Goal: Task Accomplishment & Management: Complete application form

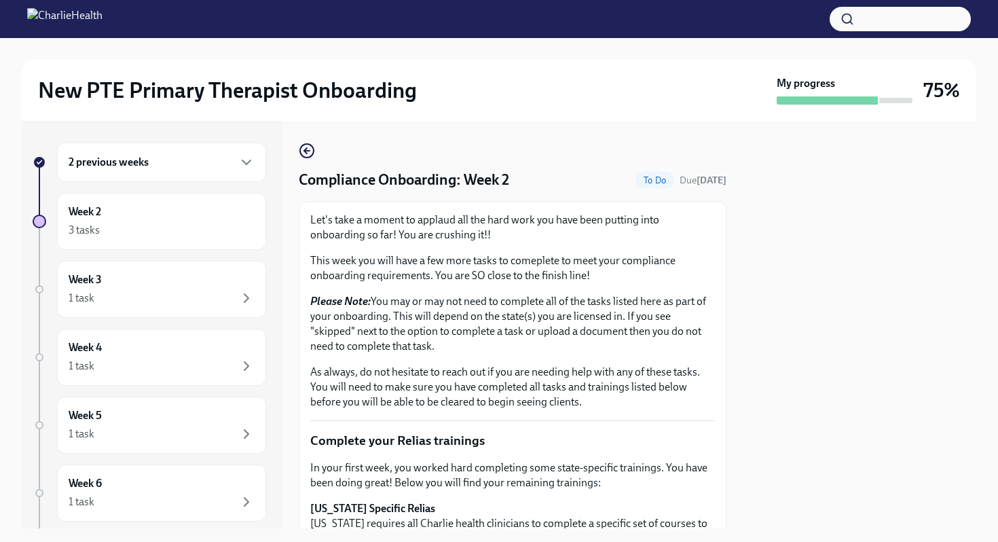
scroll to position [1004, 0]
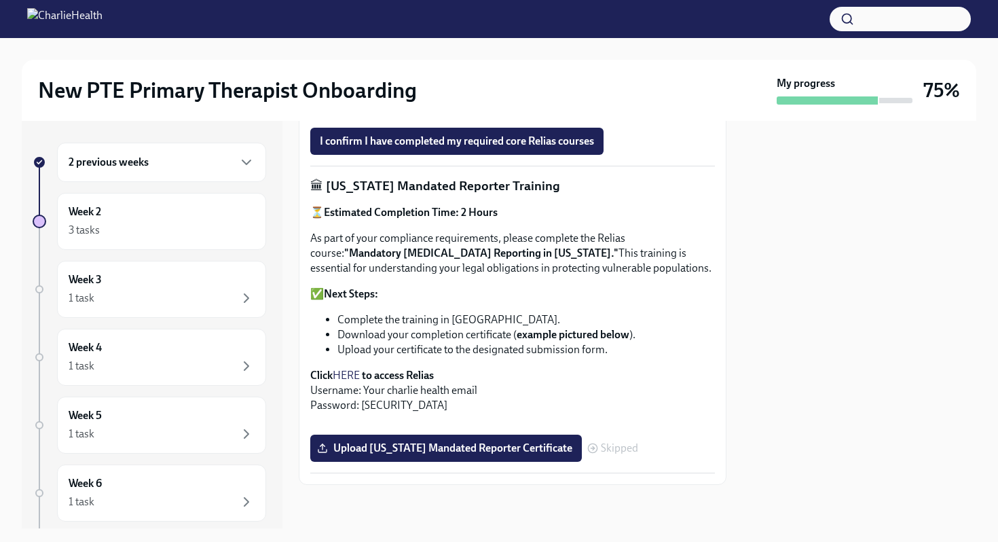
drag, startPoint x: 711, startPoint y: 195, endPoint x: 683, endPoint y: 210, distance: 31.9
click at [448, 455] on label "Upload [US_STATE] Mandated Reporter Certificate" at bounding box center [445, 447] width 271 height 27
click at [0, 0] on input "Upload [US_STATE] Mandated Reporter Certificate" at bounding box center [0, 0] width 0 height 0
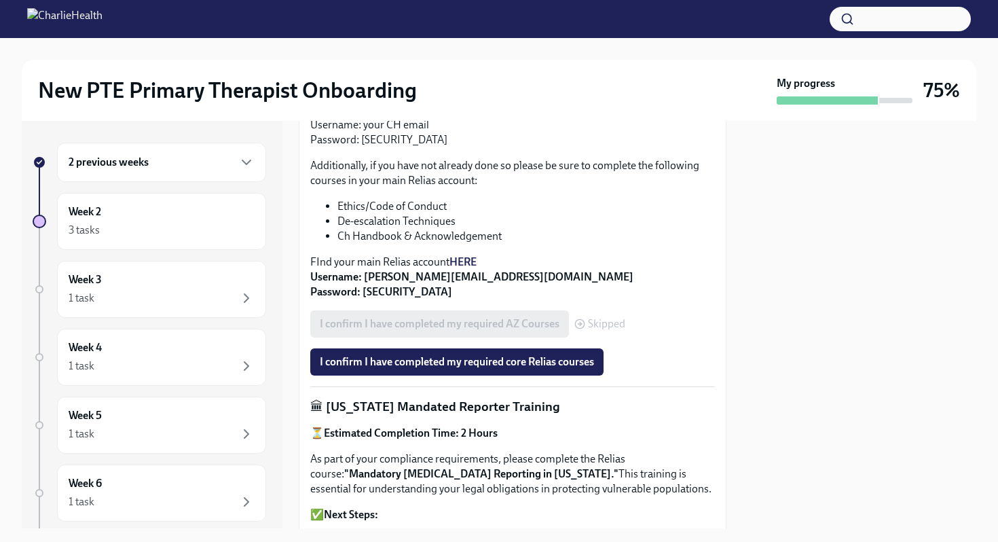
scroll to position [522, 0]
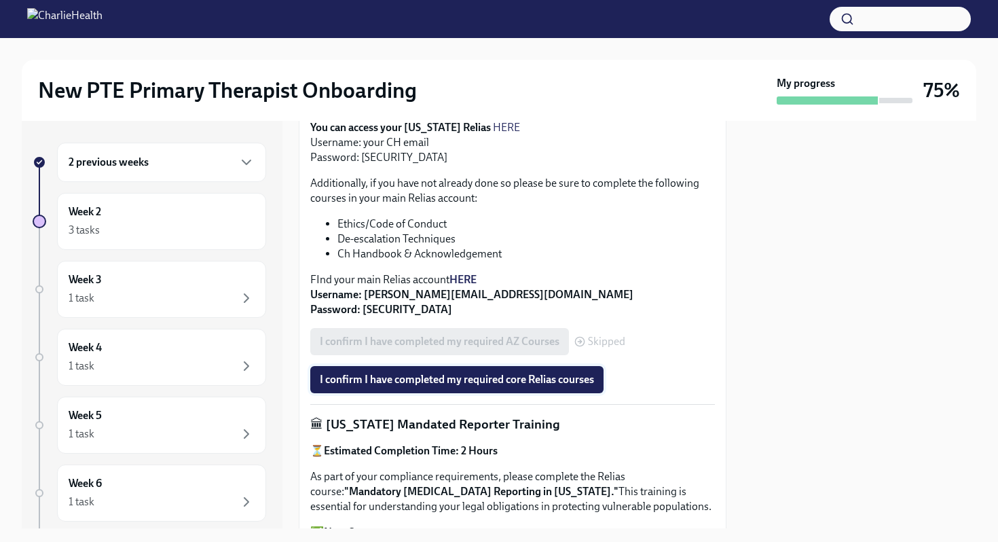
click at [391, 386] on button "I confirm I have completed my required core Relias courses" at bounding box center [456, 379] width 293 height 27
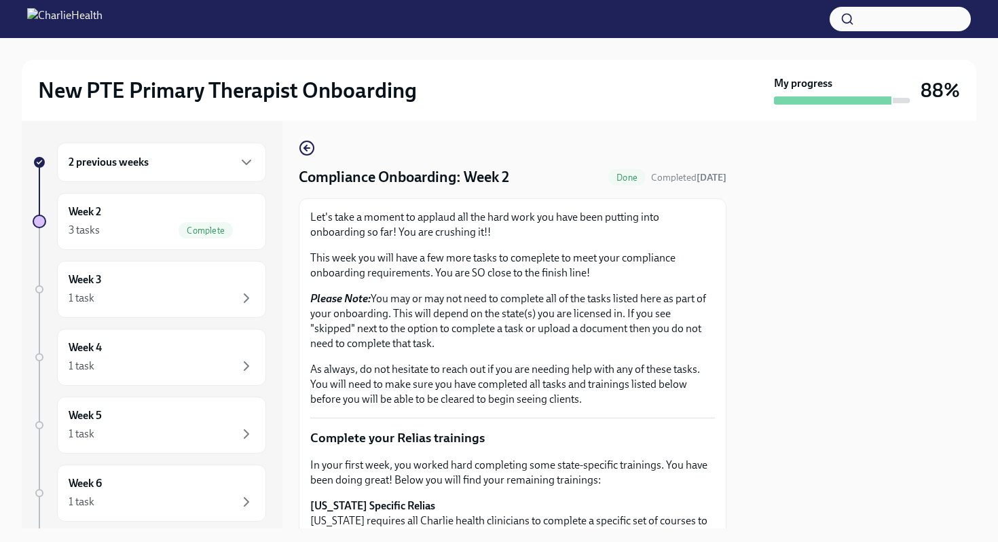
scroll to position [0, 0]
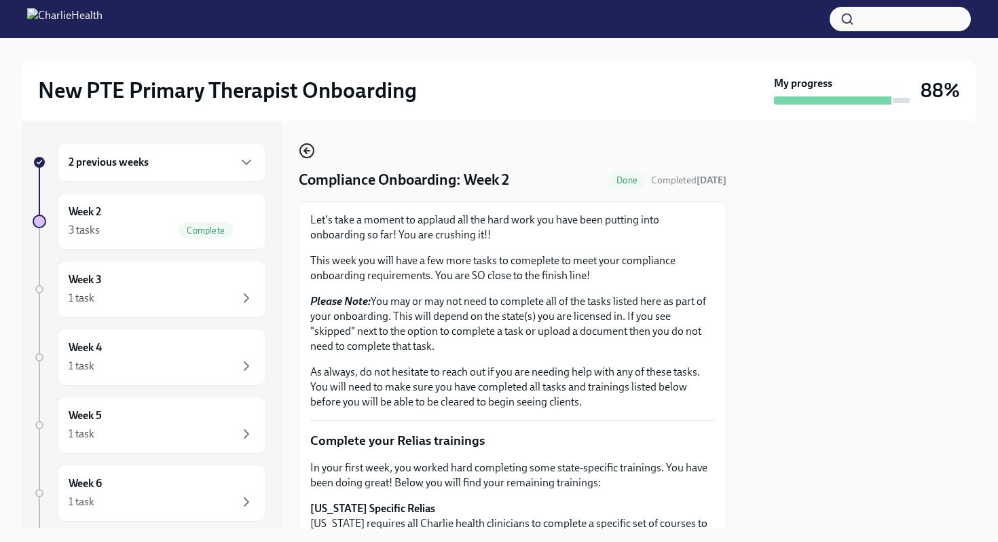
click at [307, 153] on icon "button" at bounding box center [307, 151] width 16 height 16
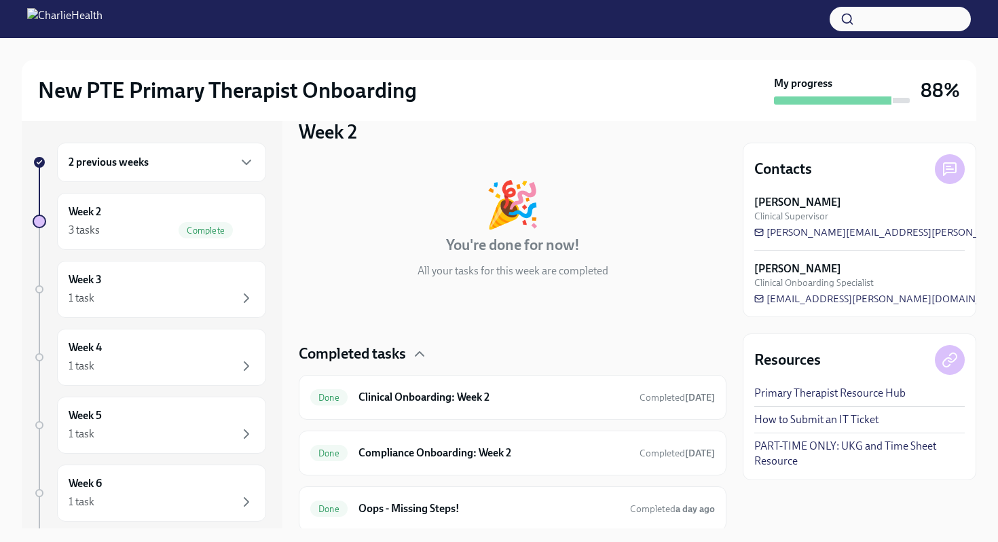
scroll to position [69, 0]
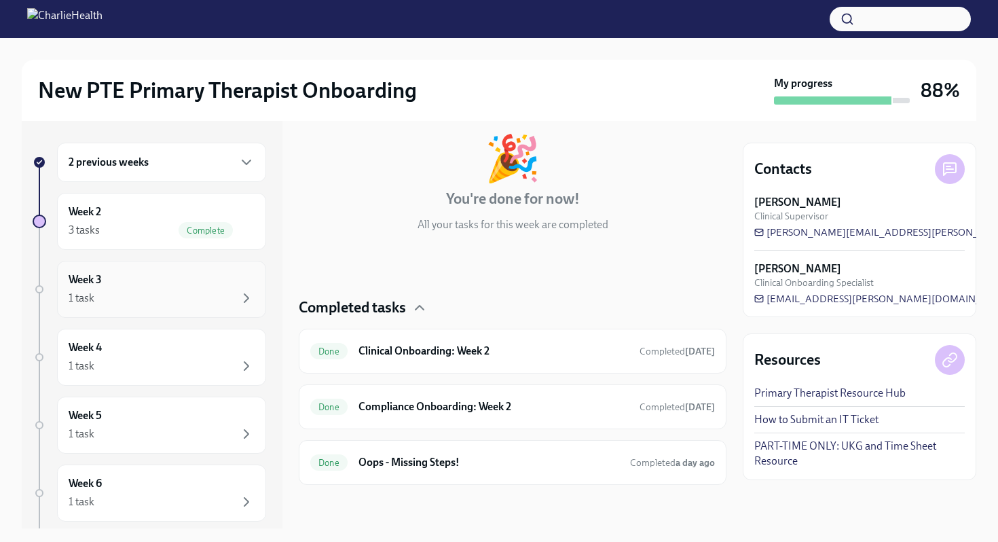
click at [105, 282] on div "Week 3 1 task" at bounding box center [162, 289] width 186 height 34
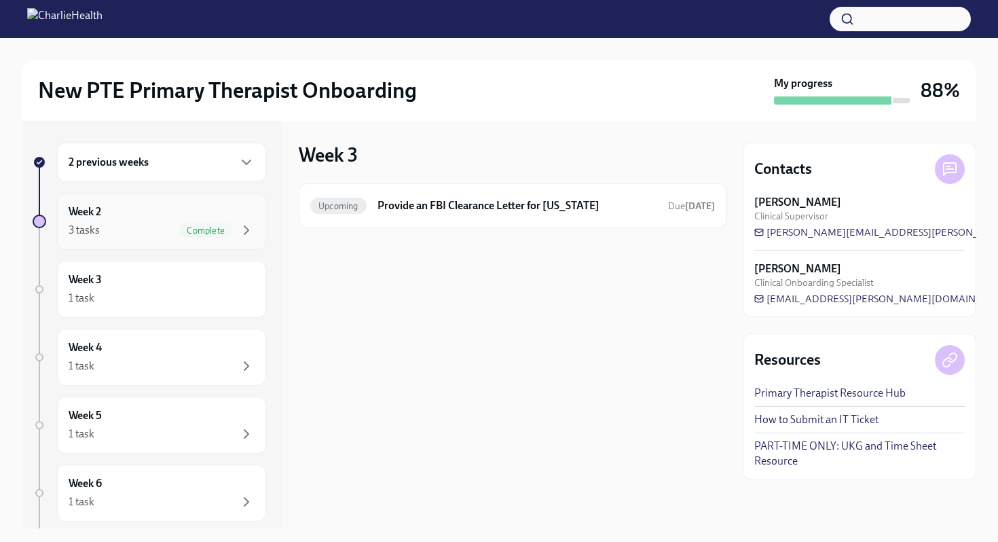
click at [159, 229] on div "3 tasks Complete" at bounding box center [162, 230] width 186 height 16
